Goal: Task Accomplishment & Management: Use online tool/utility

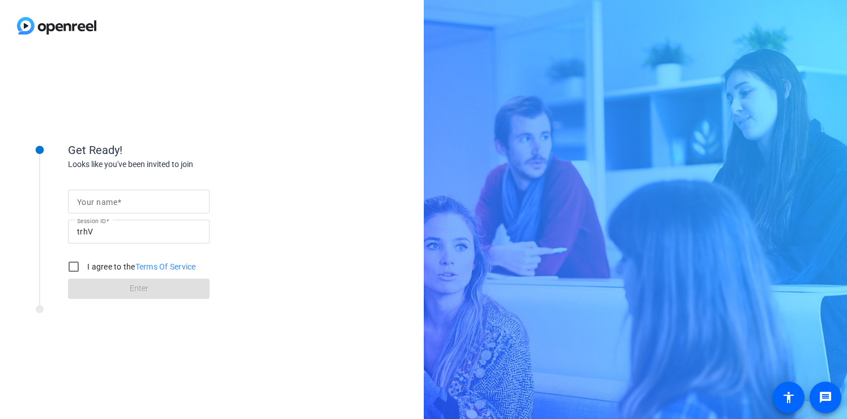
click at [147, 205] on input "Your name" at bounding box center [139, 202] width 124 height 14
type input "[PERSON_NAME]"
click at [71, 266] on input "I agree to the Terms Of Service" at bounding box center [73, 267] width 23 height 23
checkbox input "true"
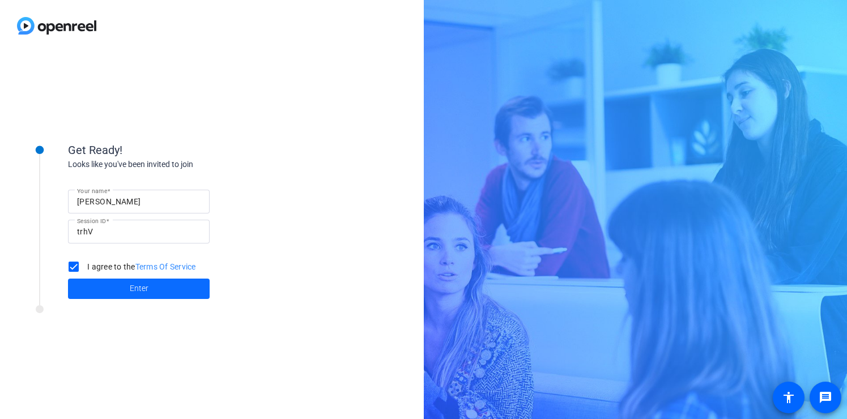
click at [139, 290] on span "Enter" at bounding box center [139, 289] width 19 height 12
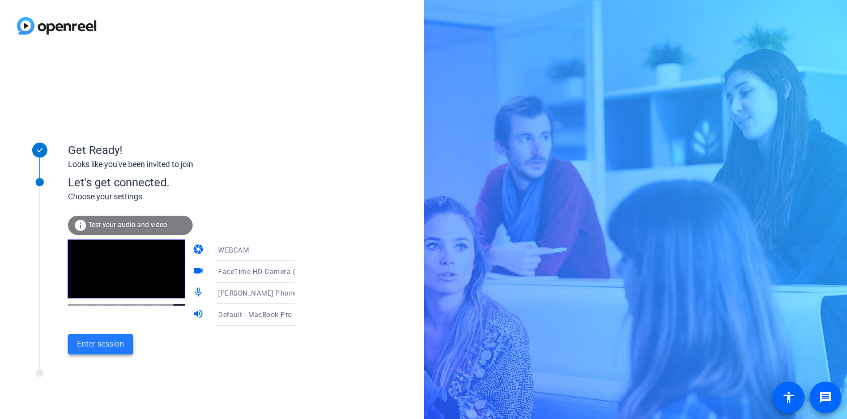
click at [99, 346] on span "Enter session" at bounding box center [100, 344] width 47 height 12
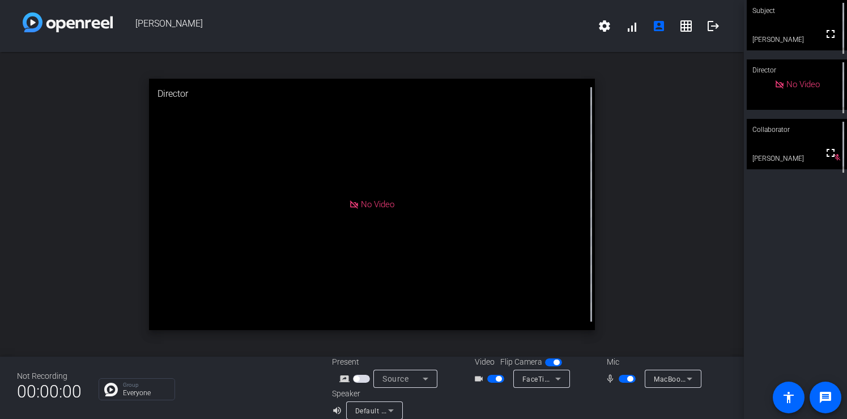
click at [499, 380] on span "button" at bounding box center [499, 379] width 6 height 6
click at [628, 380] on span "button" at bounding box center [630, 379] width 6 height 6
click at [627, 381] on span "button" at bounding box center [627, 379] width 17 height 8
